Goal: Information Seeking & Learning: Learn about a topic

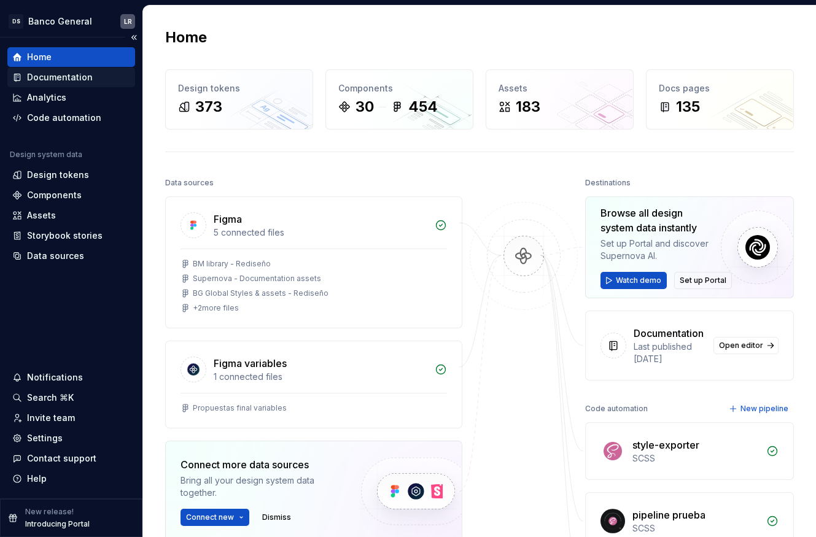
click at [70, 74] on div "Documentation" at bounding box center [60, 77] width 66 height 12
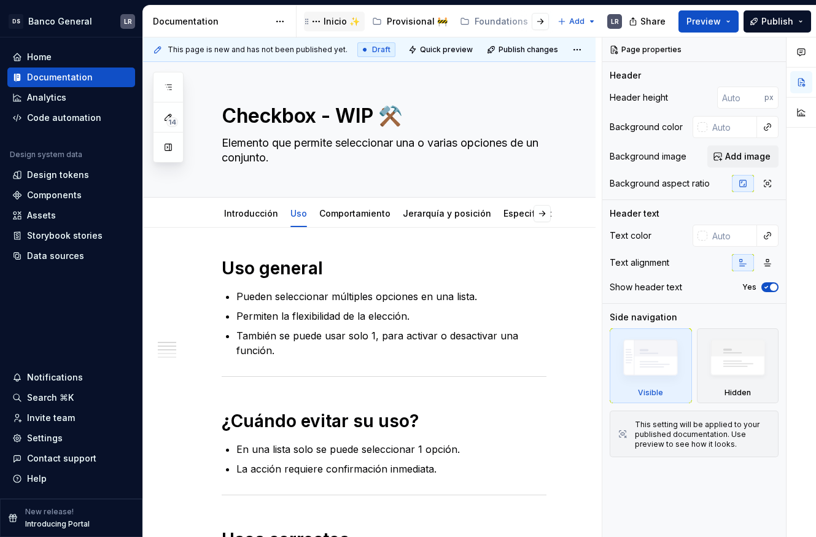
click at [328, 17] on div "Inicio ✨" at bounding box center [341, 21] width 36 height 12
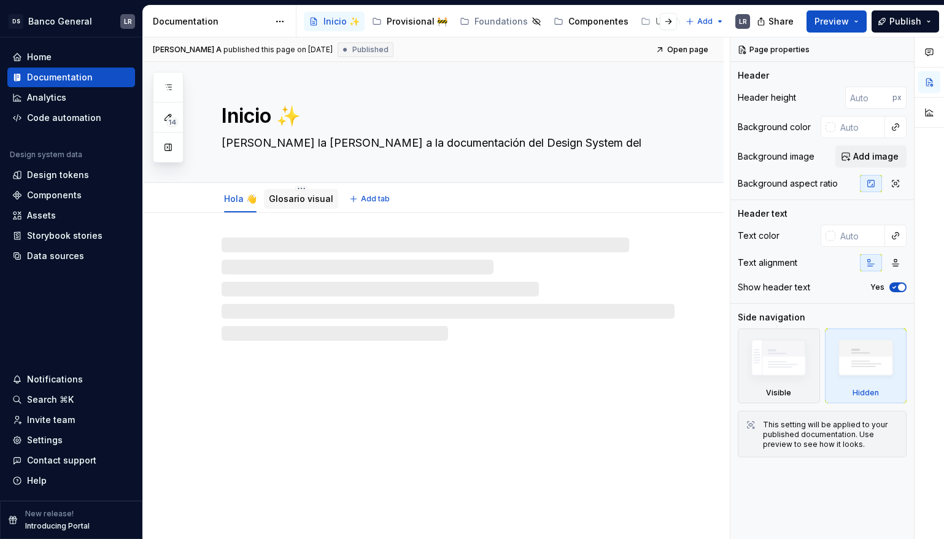
click at [285, 201] on link "Glosario visual" at bounding box center [301, 198] width 64 height 10
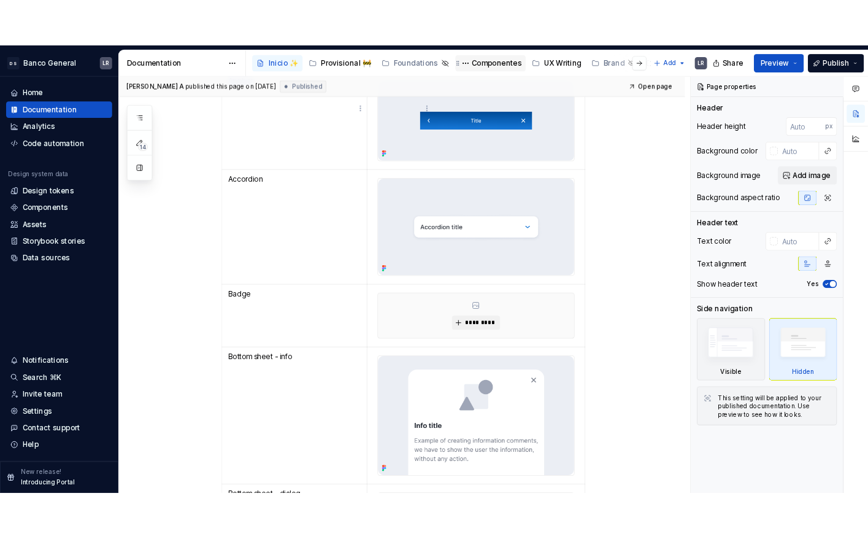
scroll to position [295, 0]
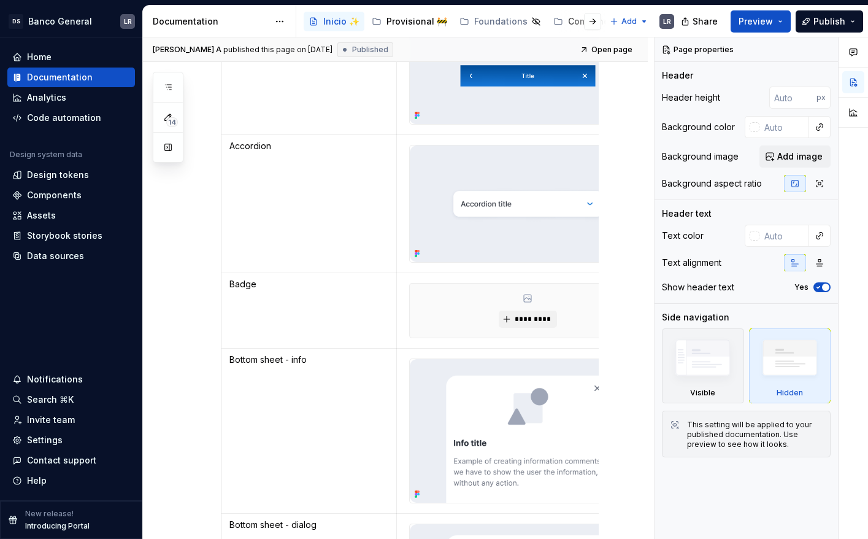
type textarea "*"
